Goal: Transaction & Acquisition: Purchase product/service

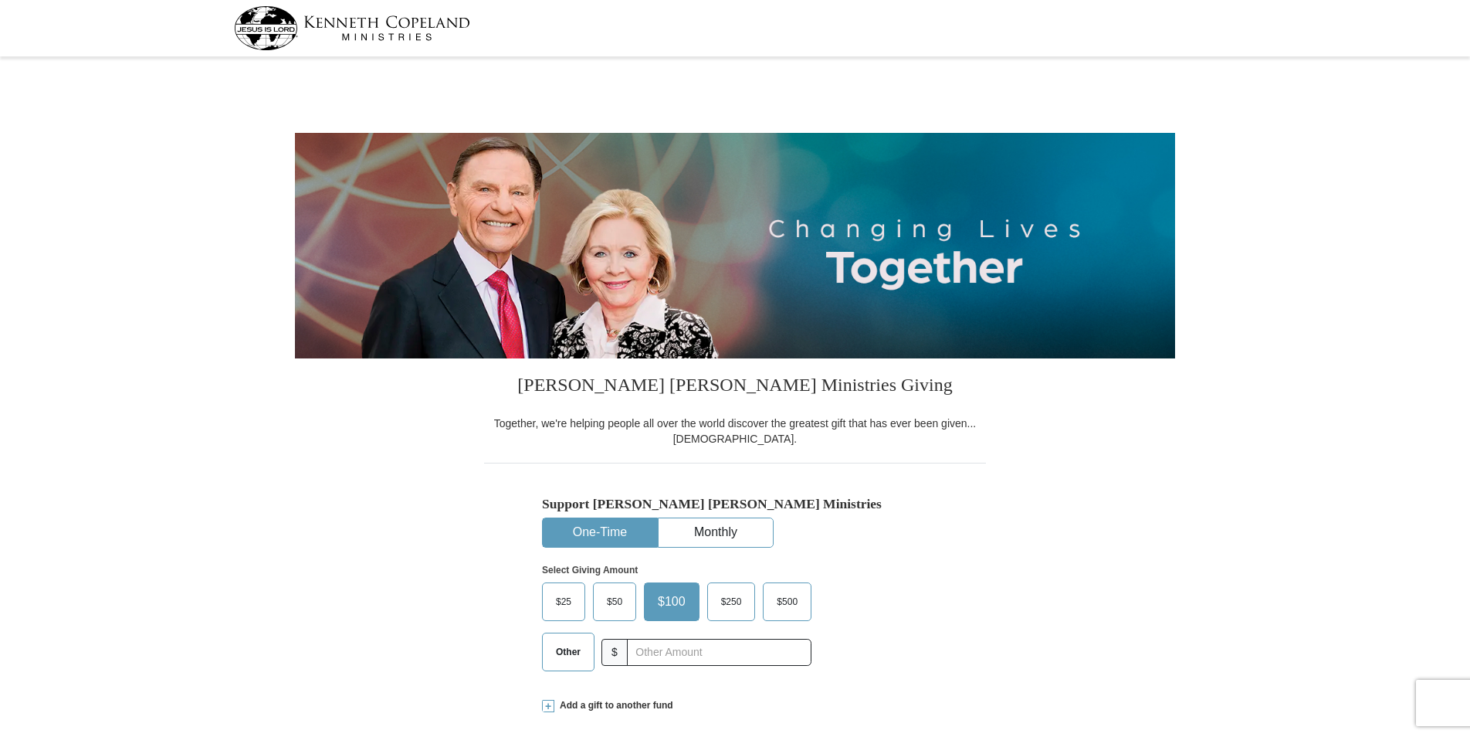
select select "IL"
click at [608, 595] on span "$50" at bounding box center [614, 601] width 31 height 23
click at [0, 0] on input "$50" at bounding box center [0, 0] width 0 height 0
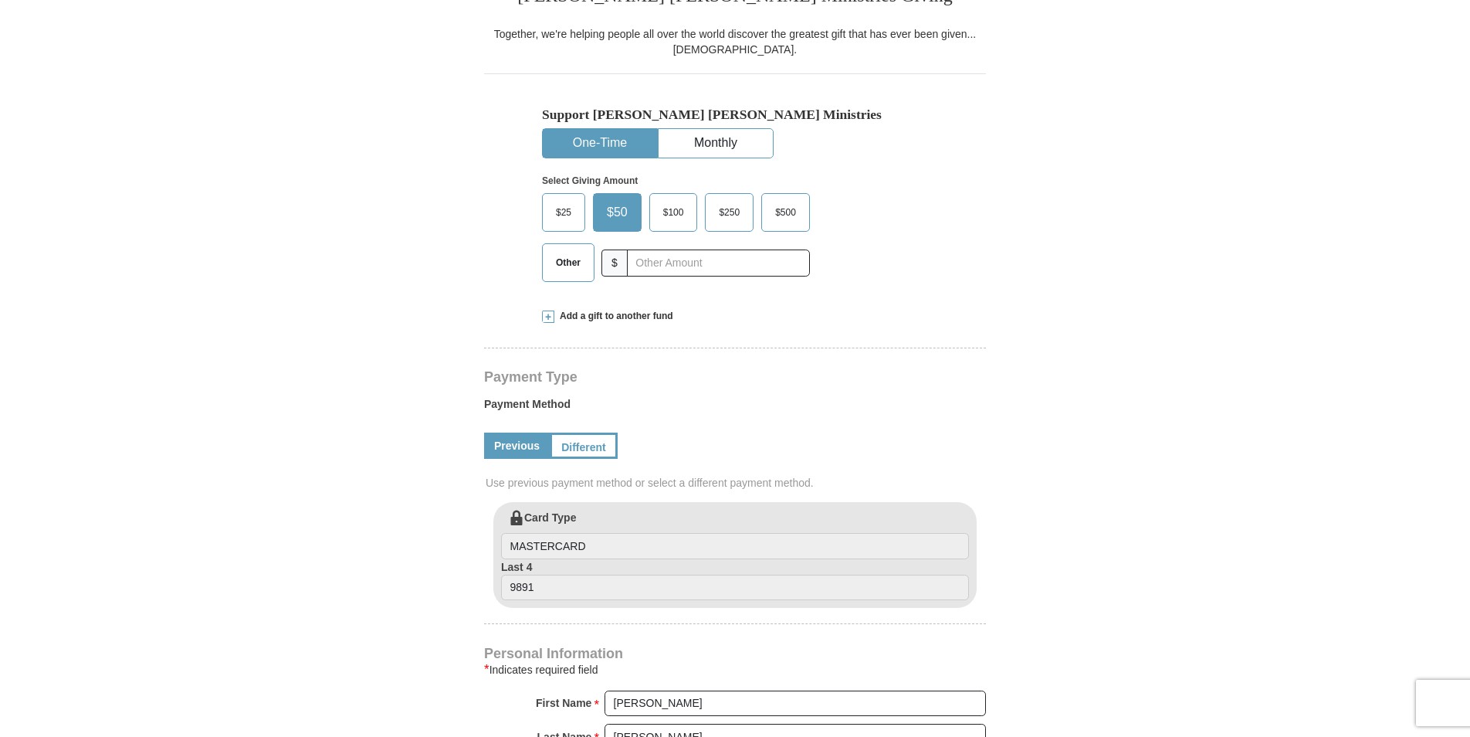
scroll to position [309, 0]
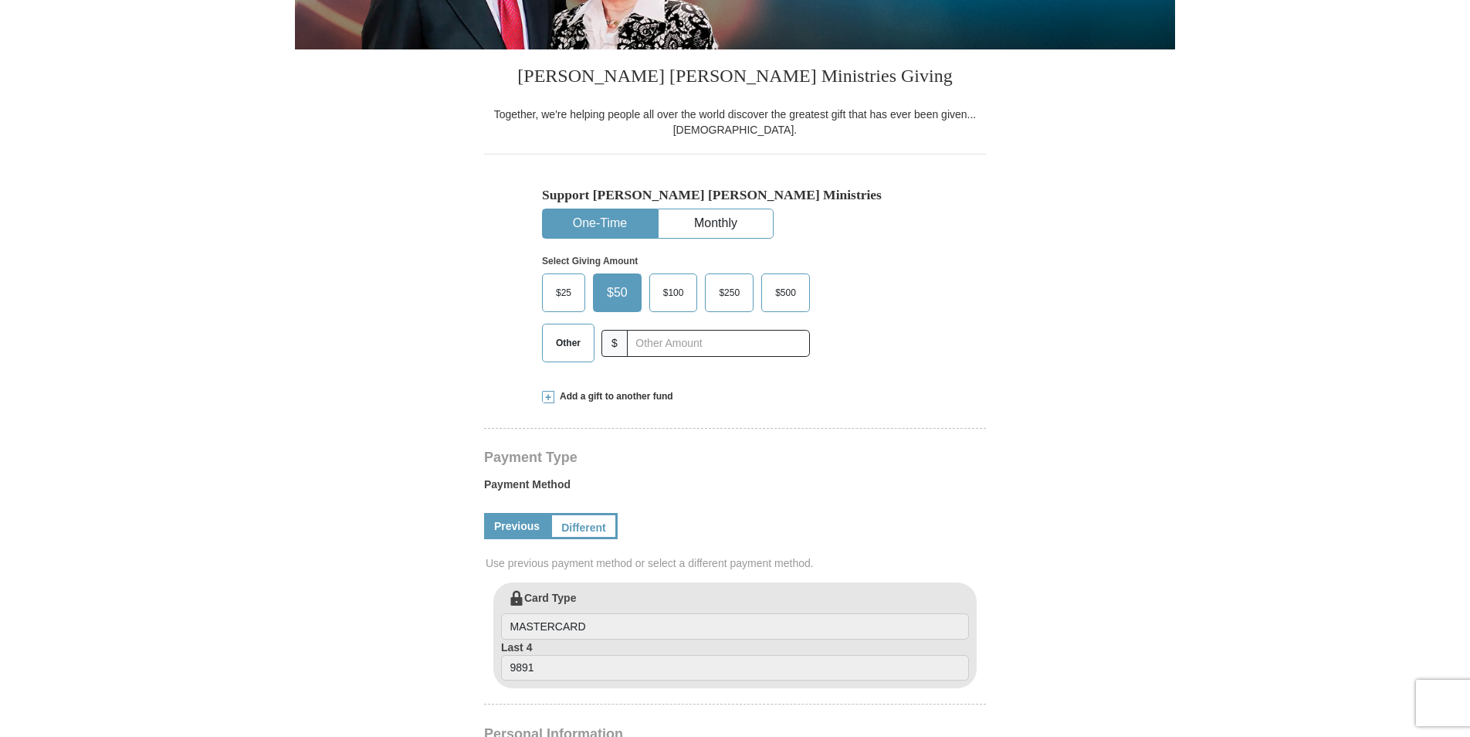
click at [550, 395] on span at bounding box center [548, 397] width 12 height 12
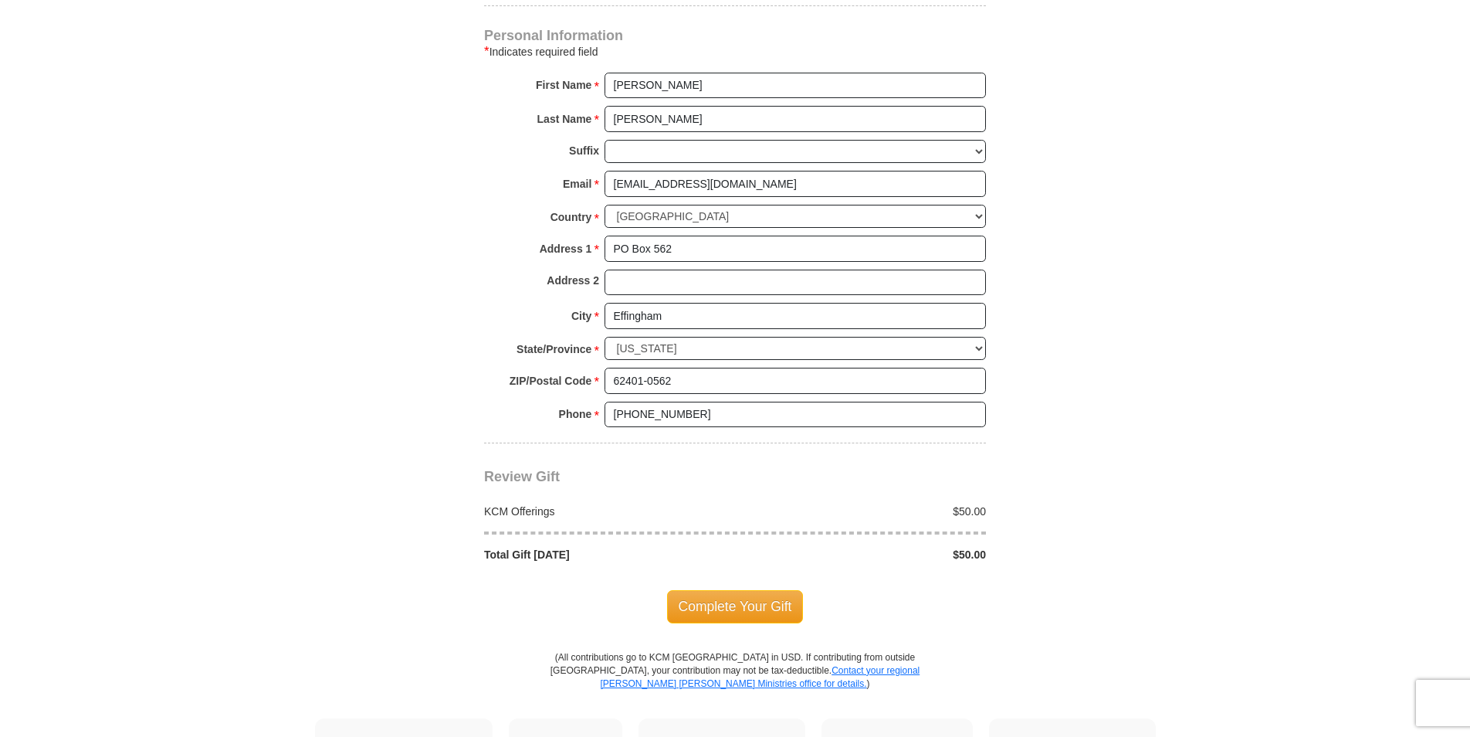
scroll to position [1313, 0]
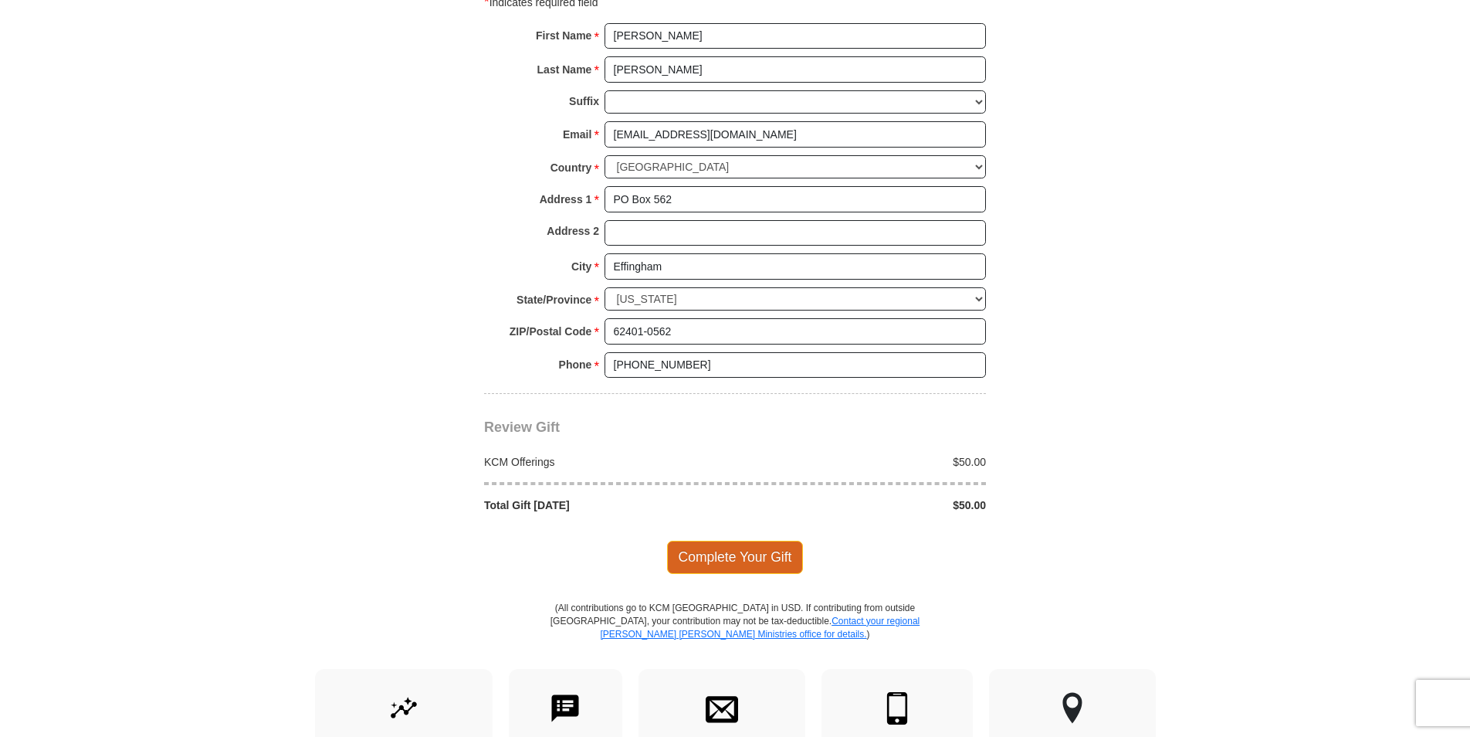
click at [744, 540] on span "Complete Your Gift" at bounding box center [735, 556] width 137 height 32
